Goal: Find specific page/section

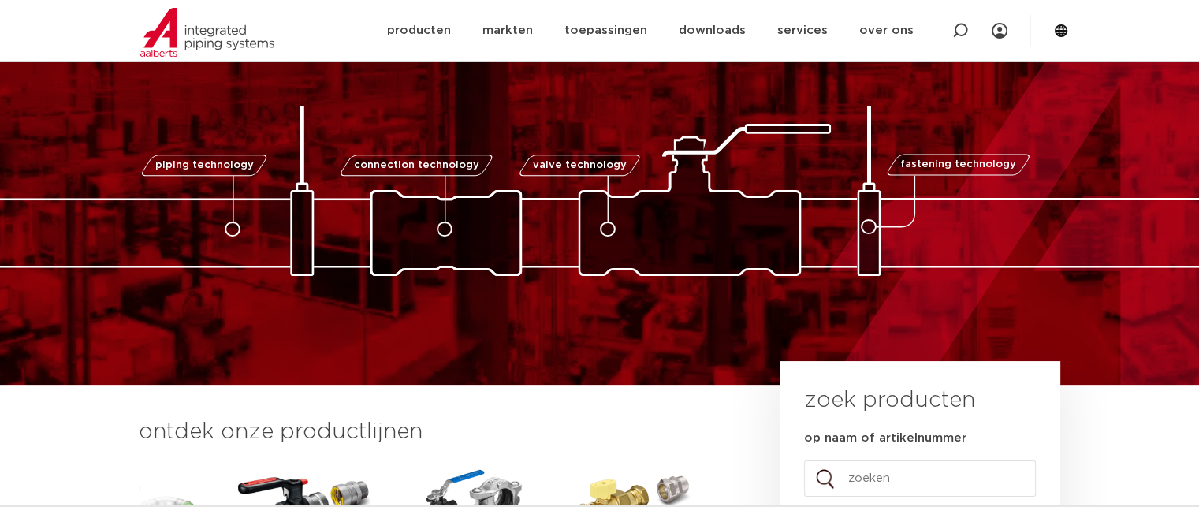
scroll to position [49, 0]
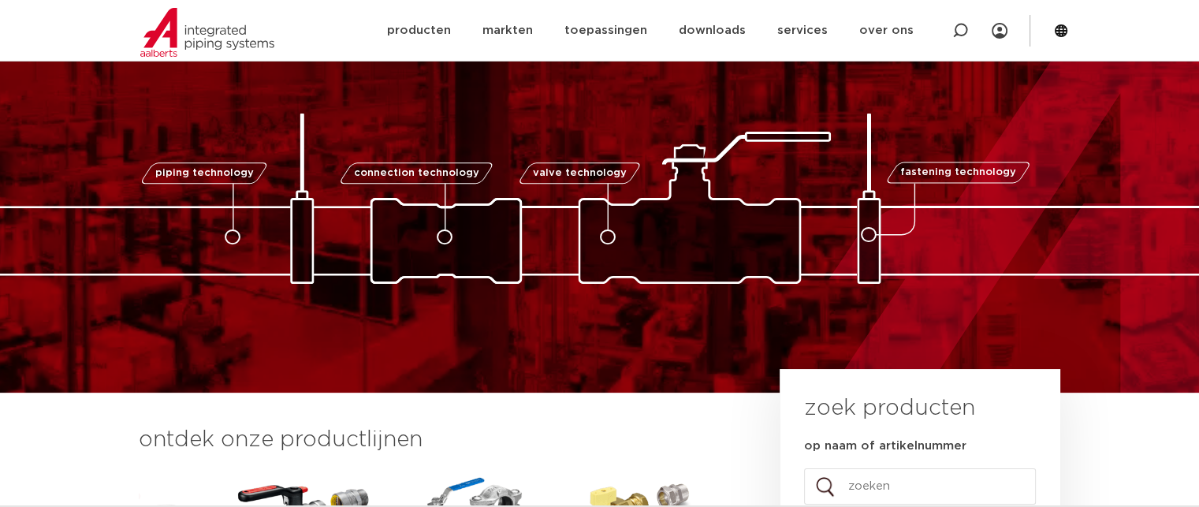
drag, startPoint x: 965, startPoint y: 37, endPoint x: 368, endPoint y: 232, distance: 627.8
click at [965, 37] on icon at bounding box center [960, 31] width 16 height 16
paste input "0047213"
type input "0047213"
click button "Zoeken" at bounding box center [0, 0] width 0 height 0
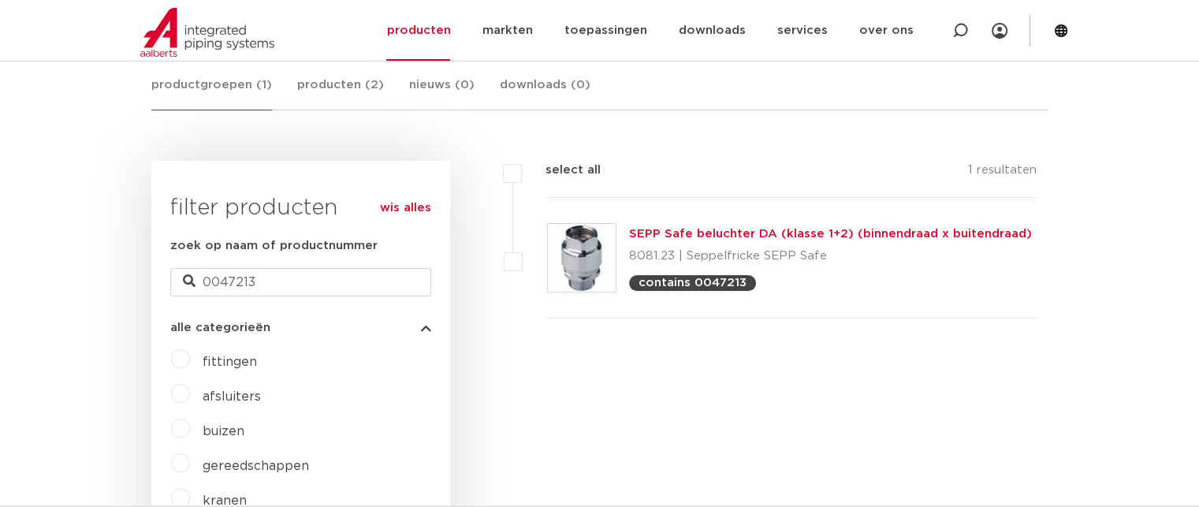
scroll to position [383, 0]
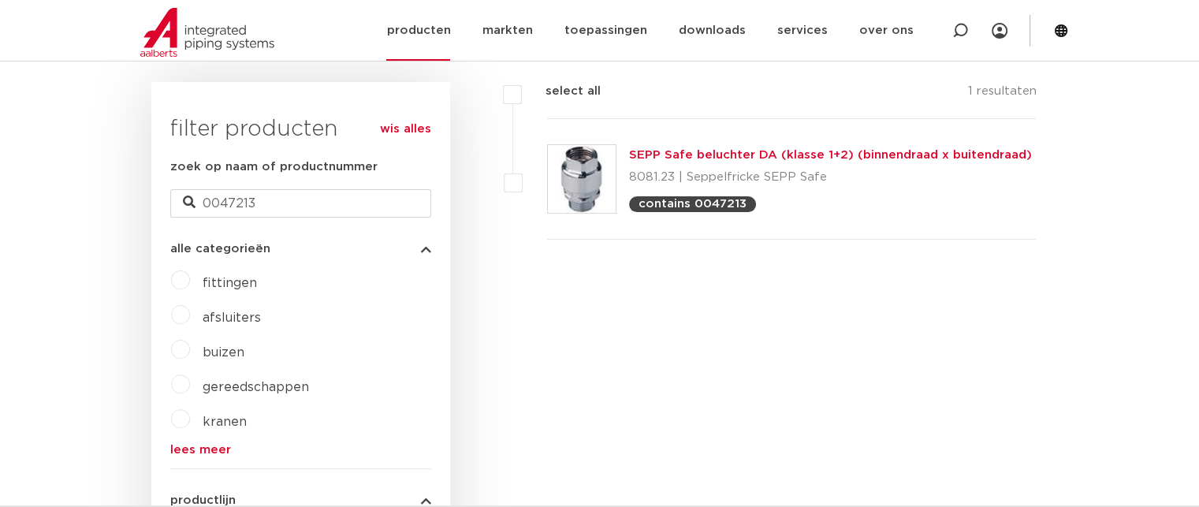
drag, startPoint x: 218, startPoint y: 9, endPoint x: 214, endPoint y: 22, distance: 13.2
click at [218, 9] on img at bounding box center [207, 32] width 134 height 49
